Goal: Task Accomplishment & Management: Use online tool/utility

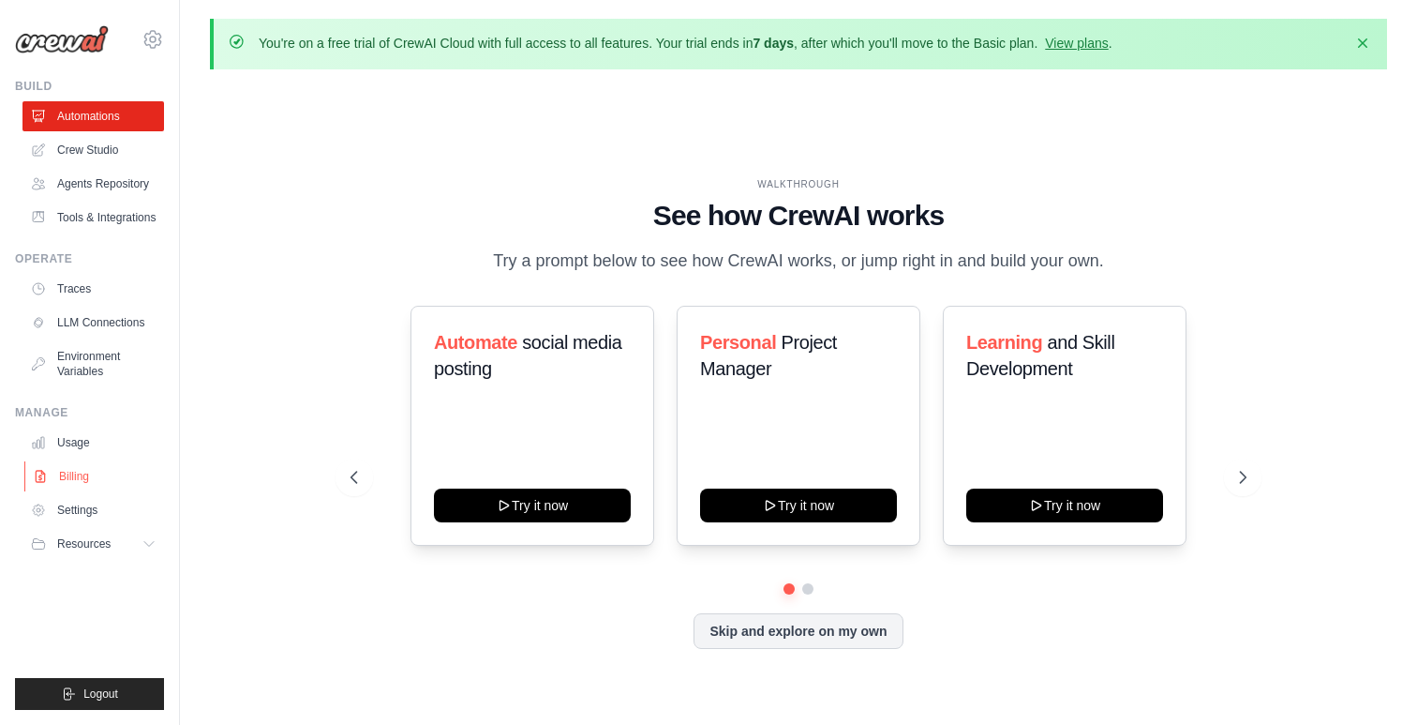
click at [66, 474] on link "Billing" at bounding box center [95, 476] width 142 height 30
click at [94, 156] on link "Crew Studio" at bounding box center [95, 150] width 142 height 30
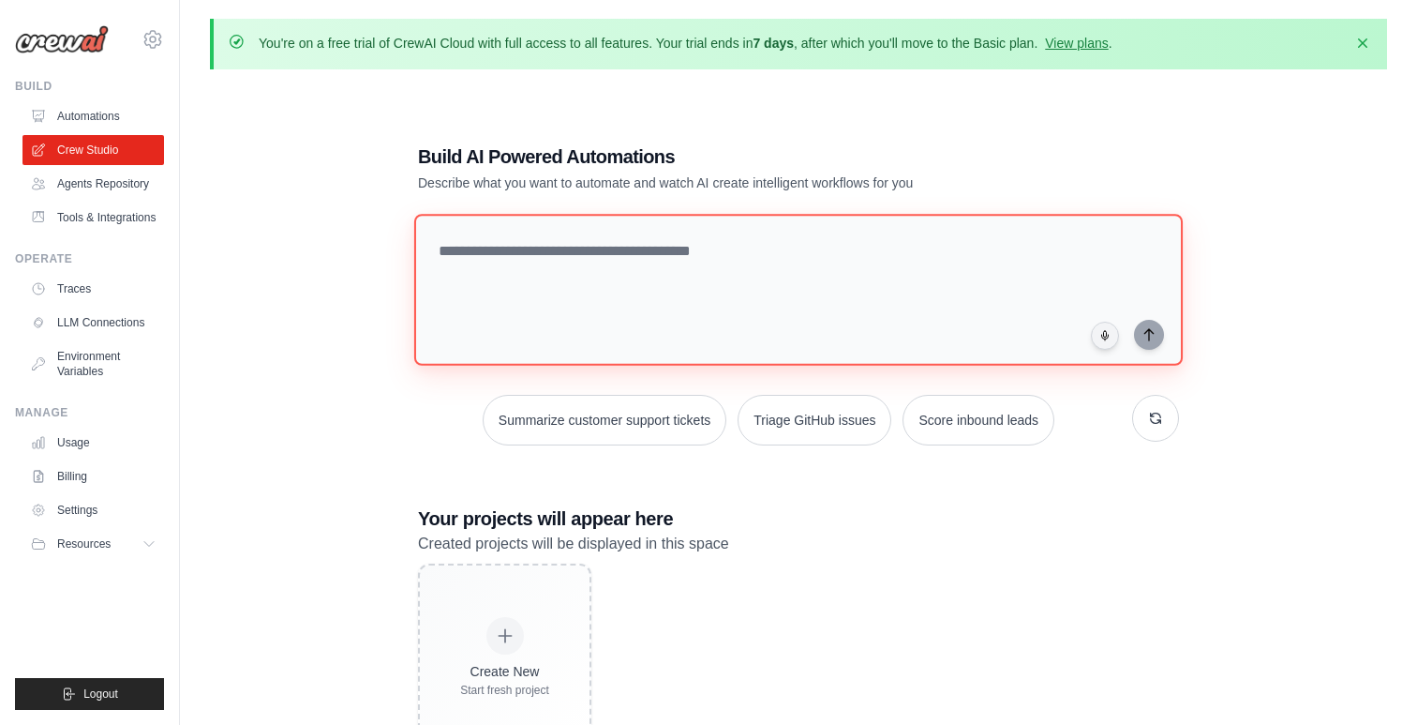
click at [885, 285] on textarea at bounding box center [798, 290] width 769 height 152
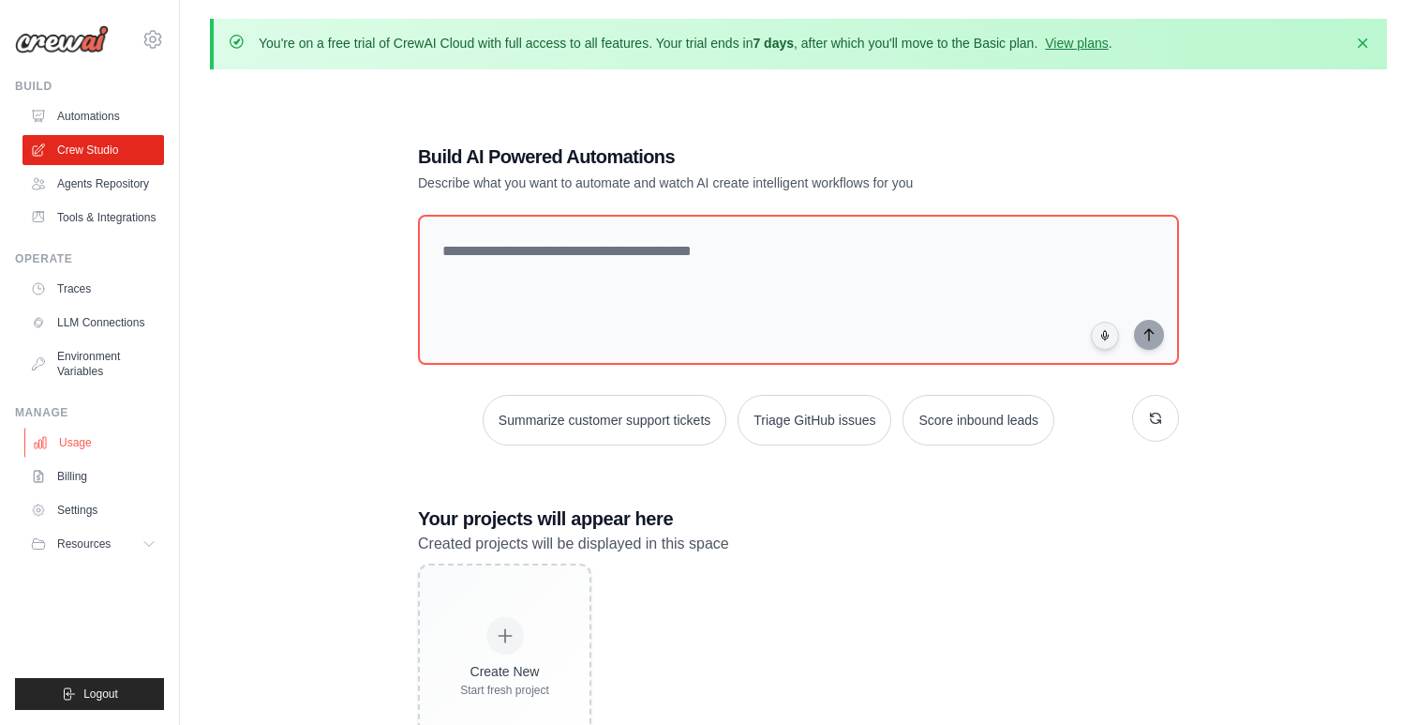
click at [80, 440] on link "Usage" at bounding box center [95, 442] width 142 height 30
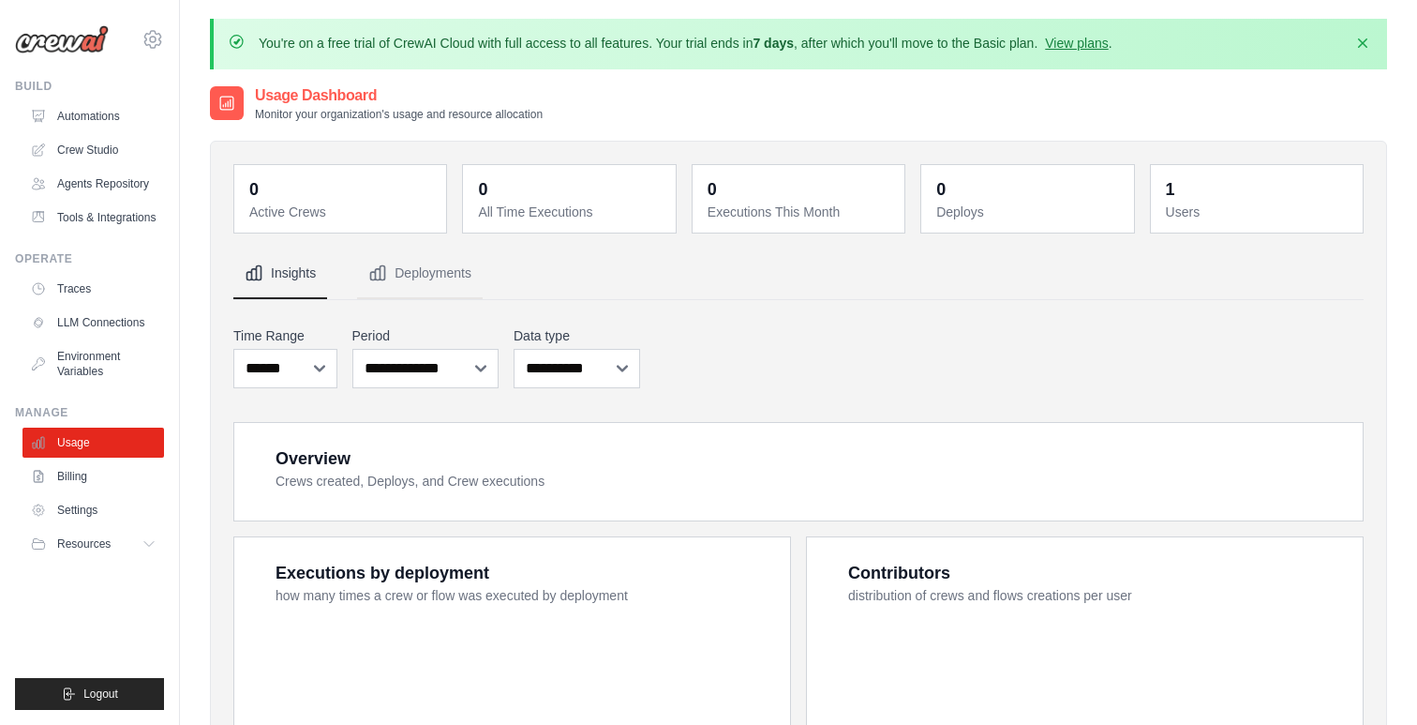
click at [98, 543] on span "Resources" at bounding box center [83, 543] width 53 height 15
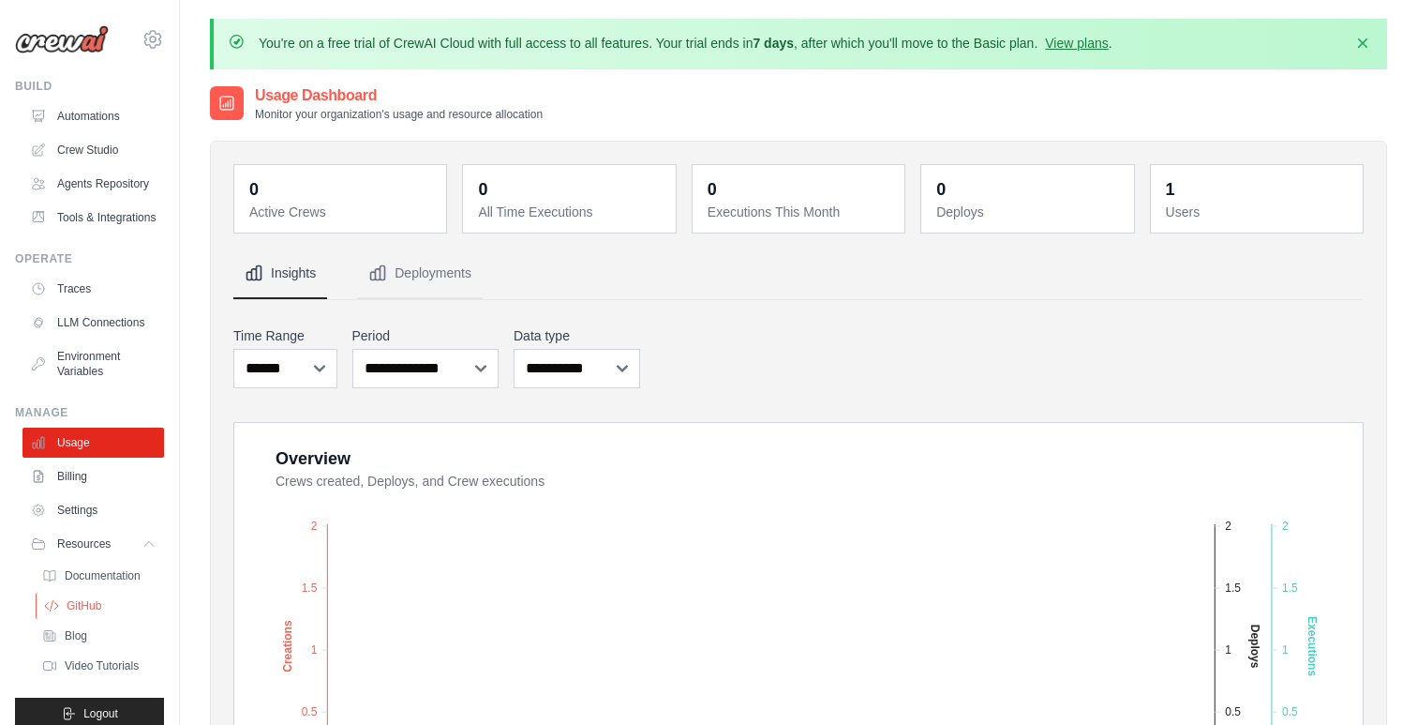
click at [96, 606] on span "GitHub" at bounding box center [84, 605] width 35 height 15
